Goal: Information Seeking & Learning: Find specific fact

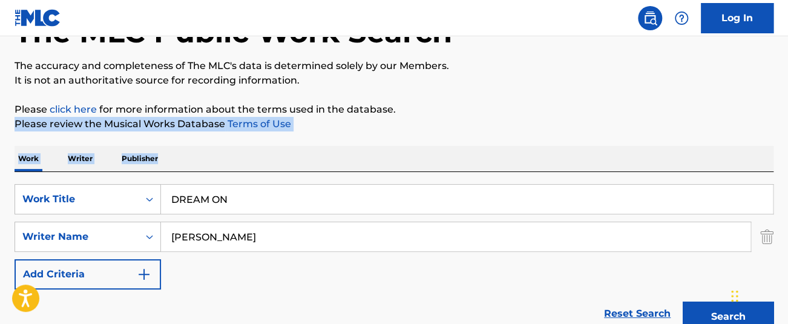
scroll to position [97, 0]
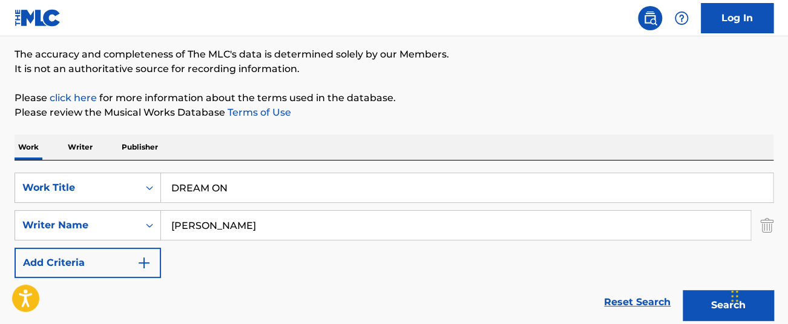
drag, startPoint x: 269, startPoint y: 188, endPoint x: 111, endPoint y: 162, distance: 159.7
click at [114, 151] on div "SearchWithCriteriab1c2490e-151a-43f5-864d-fceb5fbd3508 Work Title DREAM ON Sear…" at bounding box center [394, 243] width 759 height 166
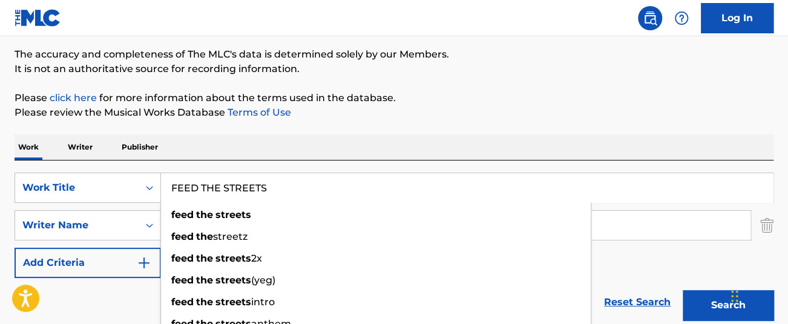
type input "FEED THE STREETS"
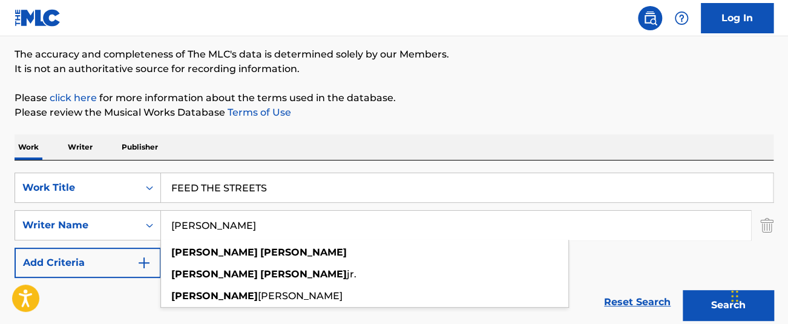
type input "[PERSON_NAME]"
click at [683, 151] on button "Search" at bounding box center [728, 305] width 91 height 30
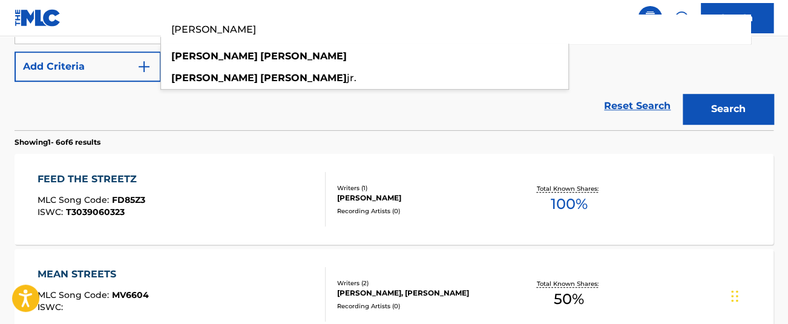
scroll to position [281, 0]
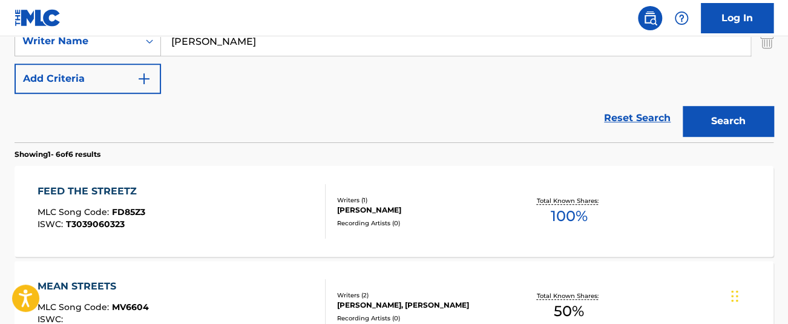
click at [662, 151] on div "FEED THE STREETZ MLC Song Code : FD85Z3 ISWC : T3039060323 Writers ( 1 ) [PERSO…" at bounding box center [394, 211] width 759 height 91
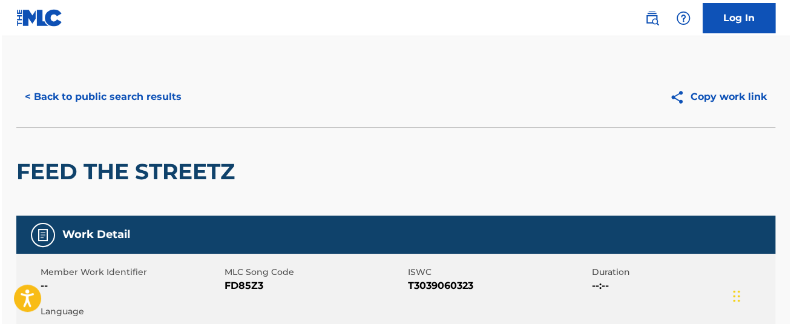
scroll to position [350, 0]
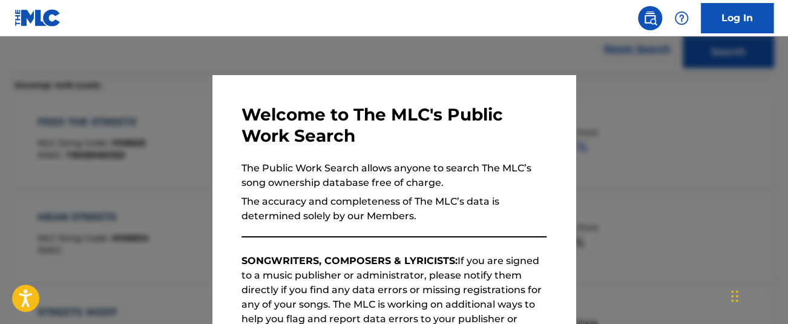
click at [659, 91] on div at bounding box center [394, 198] width 788 height 324
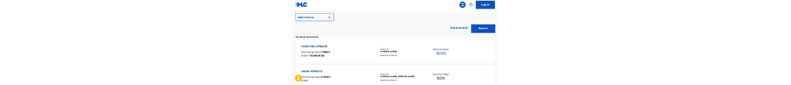
scroll to position [293, 0]
